Goal: Navigation & Orientation: Find specific page/section

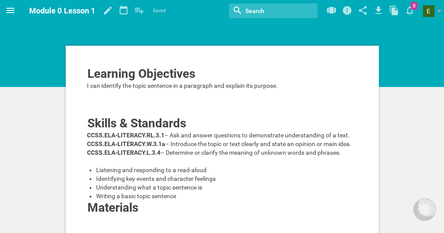
click at [10, 10] on icon at bounding box center [10, 10] width 10 height 10
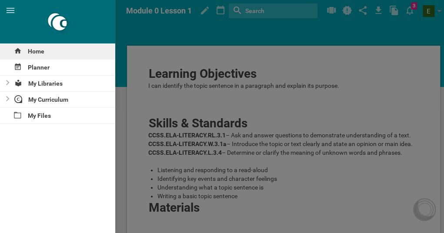
click at [41, 53] on div "Home" at bounding box center [57, 51] width 115 height 16
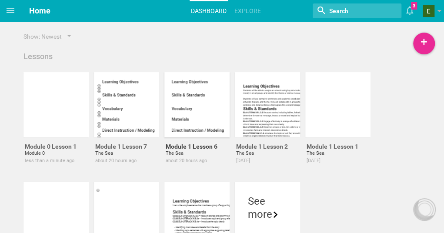
click at [197, 114] on div at bounding box center [196, 104] width 65 height 65
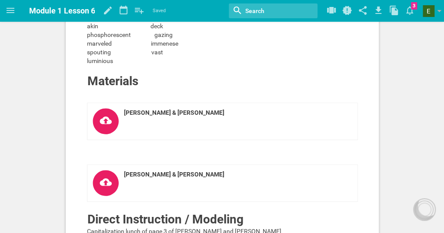
scroll to position [173, 0]
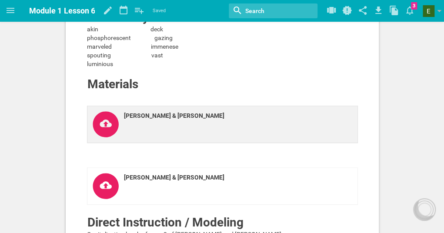
click at [102, 137] on icon at bounding box center [106, 124] width 26 height 26
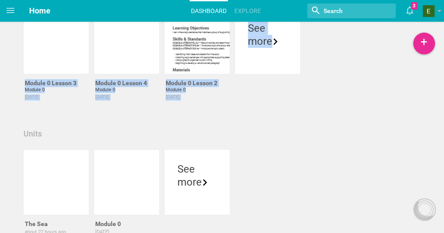
drag, startPoint x: 445, startPoint y: 106, endPoint x: 445, endPoint y: 37, distance: 68.7
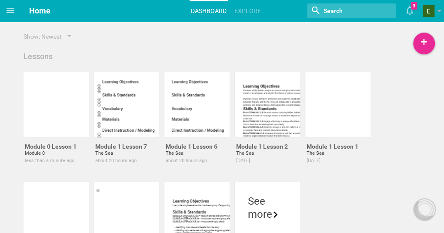
click at [260, 51] on div "Show: Newest Lessons Module 0 Lesson 1 Module 0 less than a minute ago Module 1…" at bounding box center [222, 237] width 402 height 410
click at [14, 10] on icon at bounding box center [10, 10] width 10 height 10
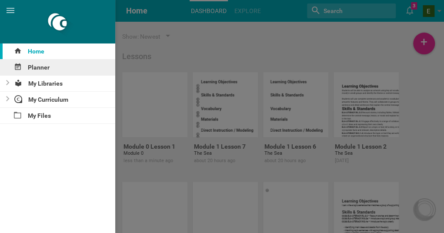
click at [41, 67] on div "Planner" at bounding box center [57, 68] width 115 height 16
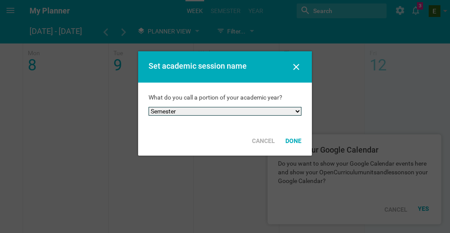
click at [286, 112] on select "Semester Term Quarter Session Period Trimester Other" at bounding box center [225, 111] width 153 height 9
select select "quarter"
click at [149, 107] on select "Semester Term Quarter Session Period Trimester Other" at bounding box center [225, 111] width 153 height 9
click at [293, 143] on div "Done" at bounding box center [293, 140] width 27 height 19
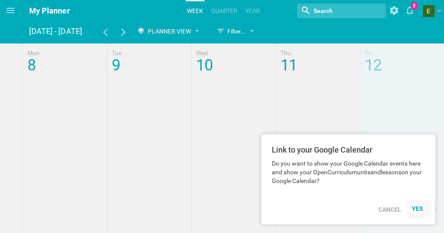
click at [415, 205] on iframe at bounding box center [418, 209] width 13 height 9
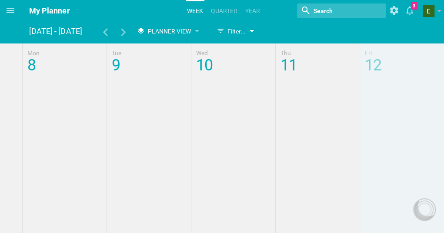
click at [240, 32] on div "Filter..." at bounding box center [231, 31] width 29 height 10
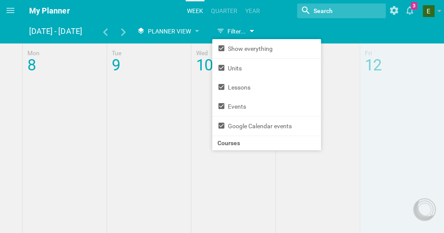
click at [240, 32] on div "Filter..." at bounding box center [231, 31] width 29 height 10
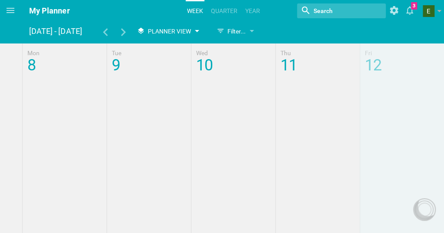
click at [190, 32] on span "Planner View" at bounding box center [168, 31] width 43 height 7
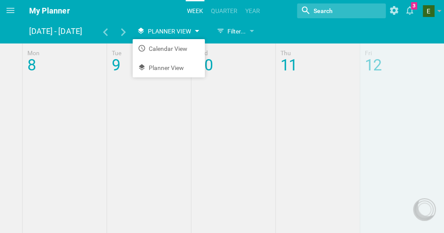
click at [190, 32] on span "Planner View" at bounding box center [168, 31] width 43 height 7
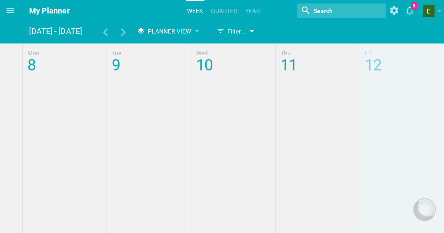
click at [244, 33] on div "Filter..." at bounding box center [231, 31] width 29 height 10
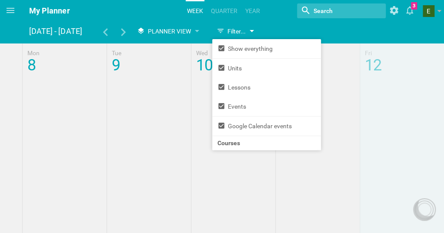
click at [248, 26] on div "Filter..." at bounding box center [234, 31] width 44 height 16
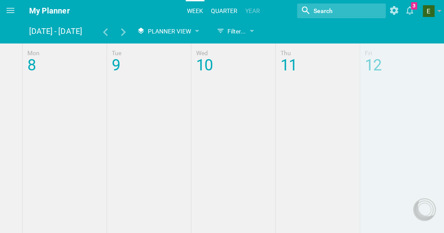
click at [216, 10] on link "quarter" at bounding box center [224, 10] width 29 height 19
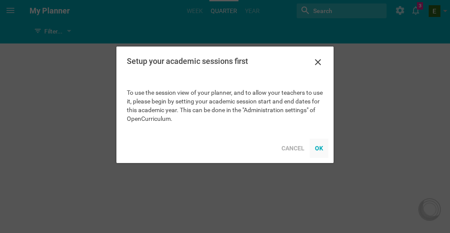
click at [325, 142] on div "OK" at bounding box center [319, 148] width 19 height 19
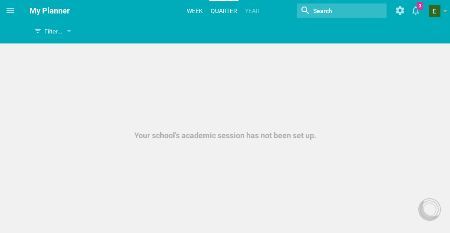
click at [197, 4] on link "Week" at bounding box center [195, 10] width 19 height 19
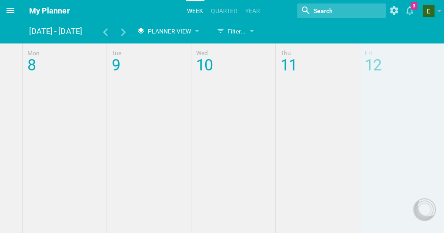
click at [5, 7] on icon at bounding box center [10, 10] width 10 height 10
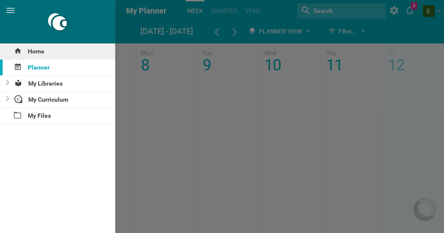
click at [40, 50] on div "Home" at bounding box center [57, 51] width 115 height 16
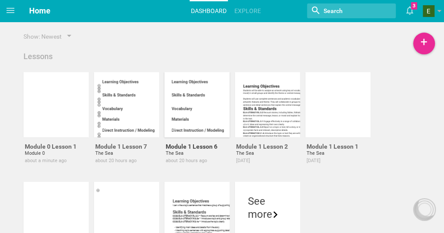
click at [204, 103] on div at bounding box center [196, 104] width 65 height 65
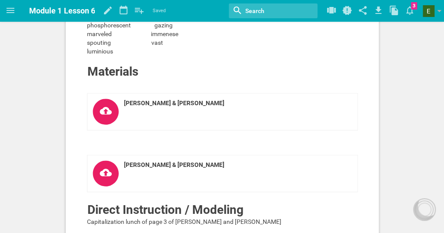
scroll to position [188, 0]
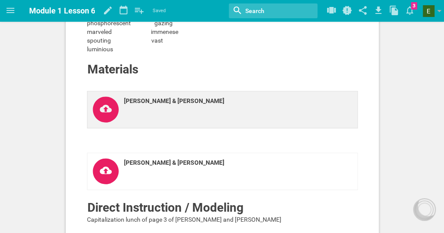
click at [142, 128] on link "[PERSON_NAME] & [PERSON_NAME]" at bounding box center [222, 109] width 271 height 37
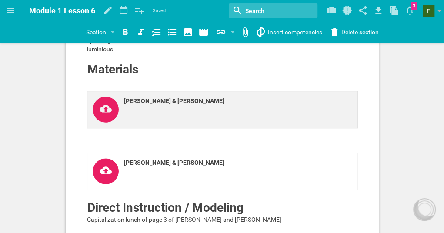
click at [97, 122] on icon at bounding box center [106, 110] width 26 height 26
click at [93, 123] on icon at bounding box center [106, 110] width 26 height 26
click at [93, 122] on icon at bounding box center [106, 110] width 26 height 26
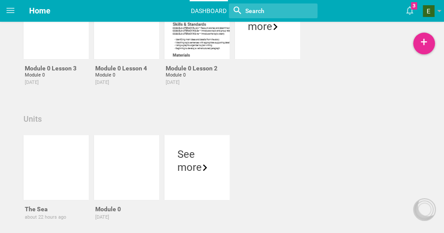
click at [93, 133] on div "Units The Sea about 22 hours ago Module 0 [DATE] See more" at bounding box center [222, 179] width 402 height 130
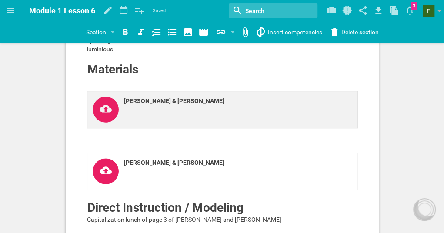
click at [87, 124] on link "[PERSON_NAME] & [PERSON_NAME]" at bounding box center [222, 109] width 271 height 37
